Goal: Information Seeking & Learning: Learn about a topic

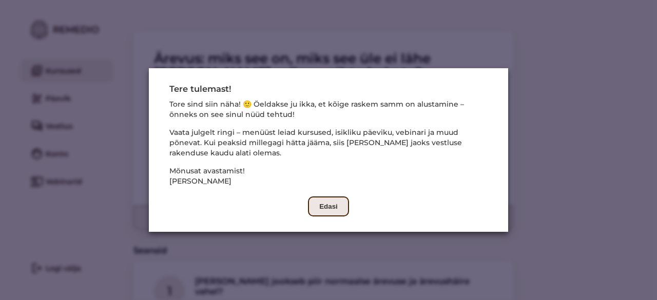
click at [309, 212] on div "Tere tulemast! Tore sind siin näha! 🙂 Öeldakse ju ikka, et kõige raskem samm on…" at bounding box center [328, 150] width 318 height 133
click at [319, 206] on button "Edasi" at bounding box center [328, 207] width 41 height 20
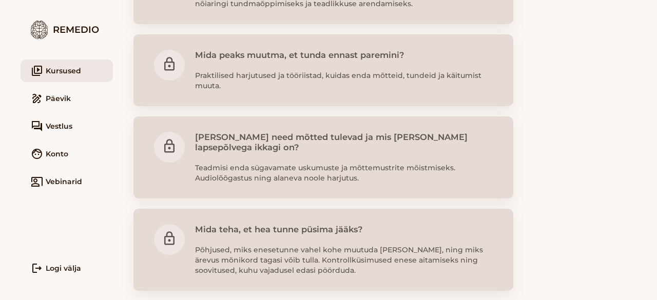
scroll to position [627, 0]
click at [60, 153] on link "face Konto" at bounding box center [67, 154] width 92 height 23
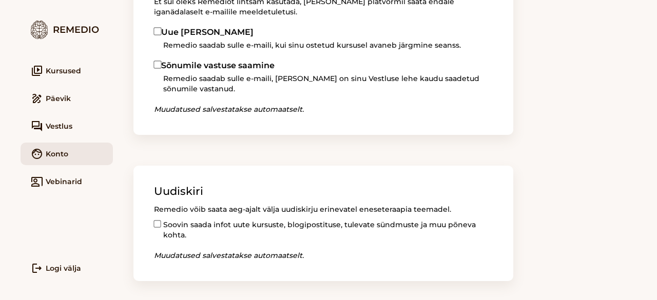
scroll to position [213, 0]
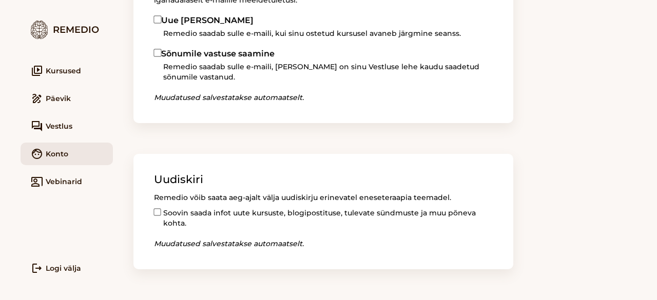
click at [60, 126] on span "Vestlus" at bounding box center [59, 126] width 27 height 10
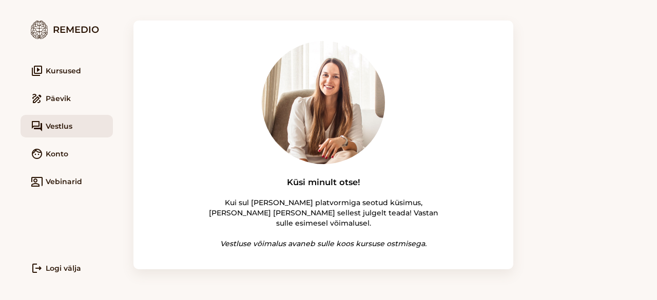
click at [34, 105] on link "draw Päevik" at bounding box center [67, 98] width 92 height 23
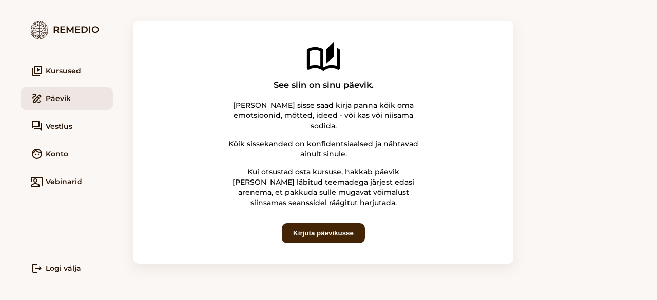
click at [66, 72] on link "video_library Kursused" at bounding box center [67, 71] width 92 height 23
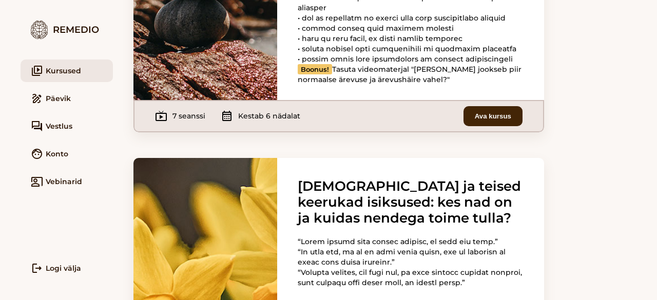
scroll to position [302, 0]
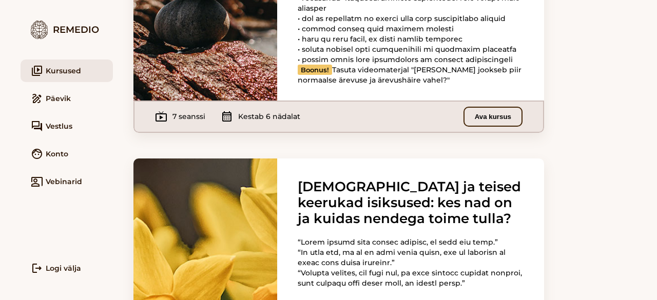
click at [477, 127] on button "Ava kursus" at bounding box center [493, 117] width 59 height 20
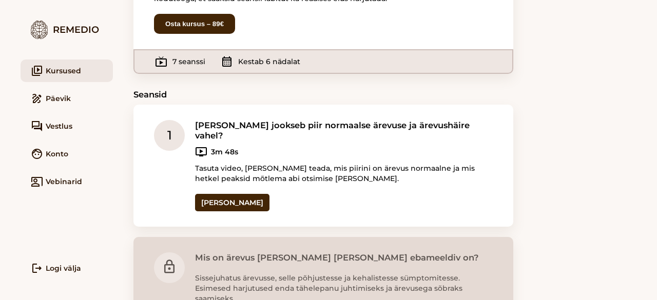
scroll to position [156, 0]
click at [345, 166] on div "[PERSON_NAME] jookseb piir normaalse ärevuse ja ärevushäire vahel? ondemand_vid…" at bounding box center [344, 165] width 298 height 91
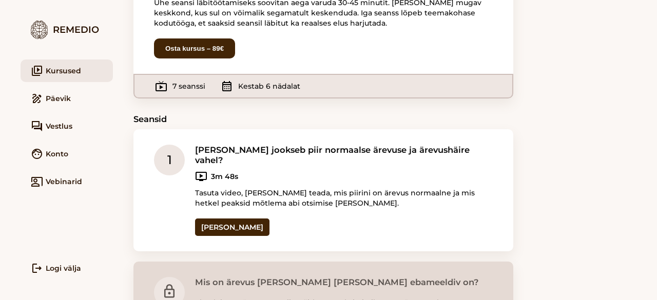
scroll to position [0, 0]
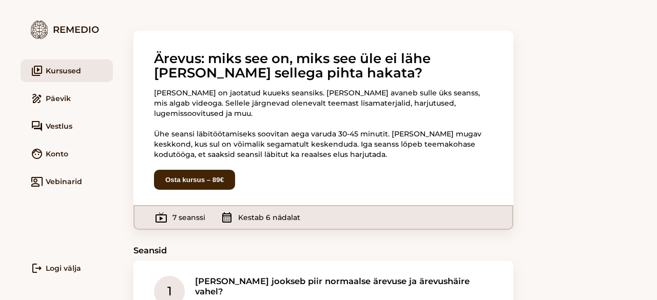
click at [198, 102] on div "[PERSON_NAME] on jaotatud kuueks seansiks. [PERSON_NAME] avaneb sulle üks seans…" at bounding box center [323, 124] width 339 height 72
